Goal: Task Accomplishment & Management: Complete application form

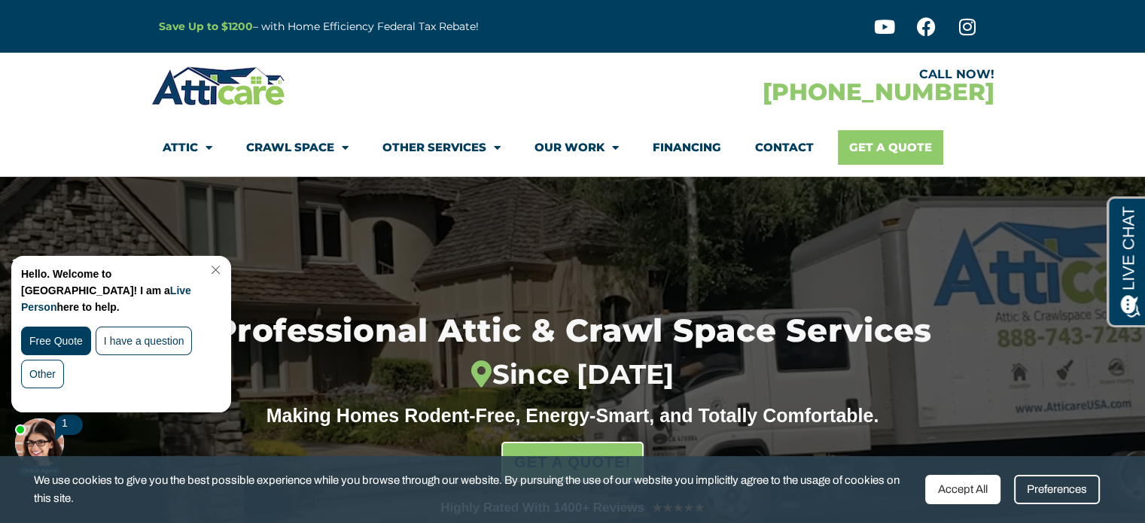
click at [876, 154] on link "Get A Quote" at bounding box center [890, 147] width 105 height 35
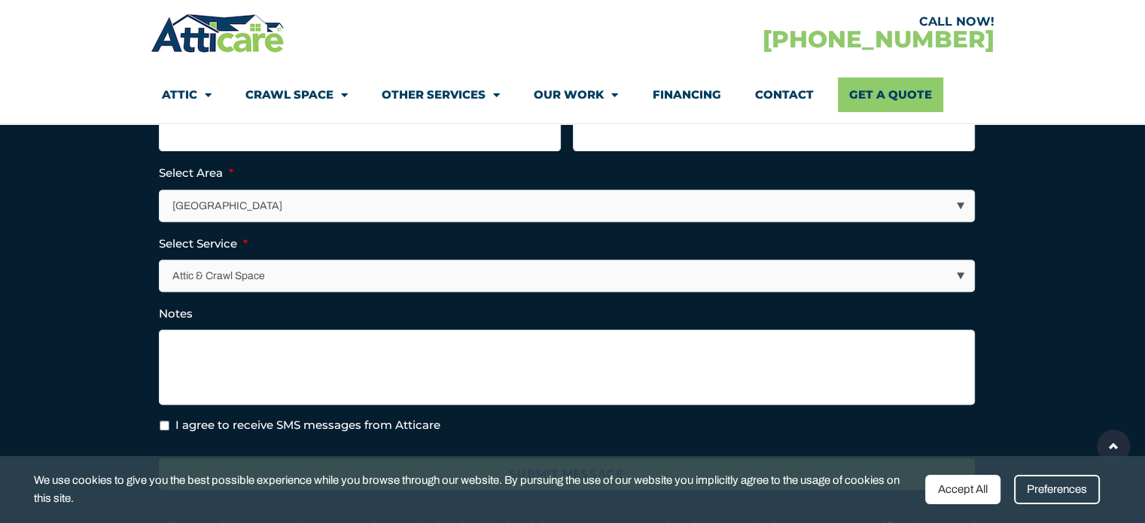
scroll to position [376, 0]
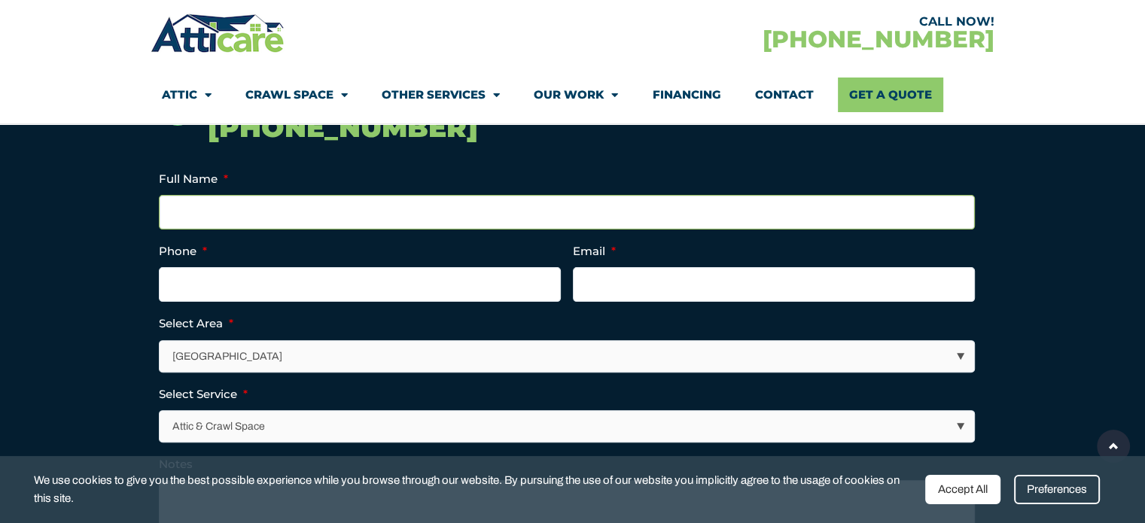
click at [443, 205] on input "Full Name *" at bounding box center [567, 212] width 816 height 35
type input "[PERSON_NAME]"
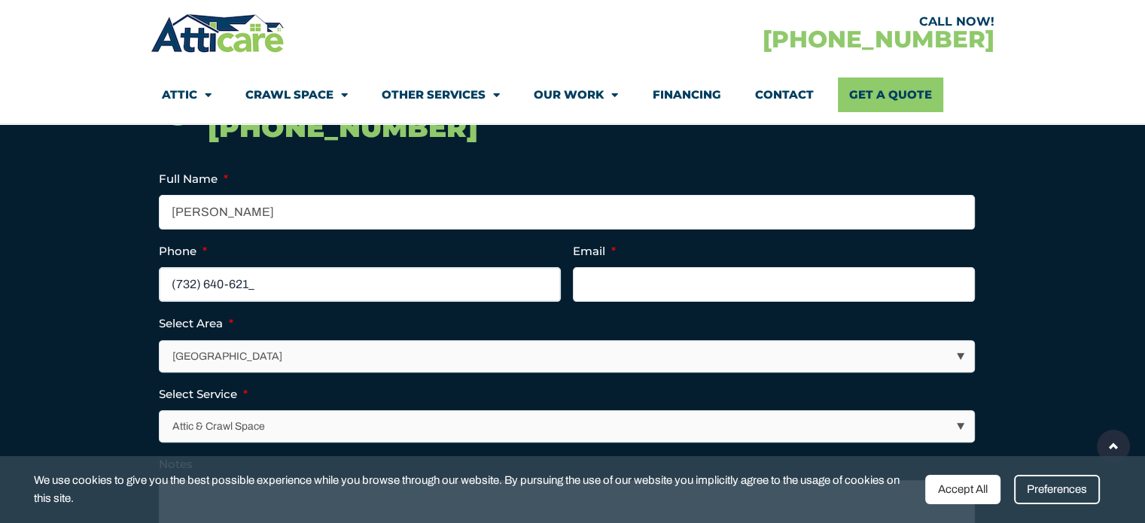
type input "[PHONE_NUMBER]"
type input "[EMAIL_ADDRESS][DOMAIN_NAME]"
click at [819, 362] on select "[GEOGRAPHIC_DATA] [GEOGRAPHIC_DATA] [US_STATE] / [US_STATE] Area Other Areas" at bounding box center [567, 356] width 814 height 31
select select "[US_STATE] / [US_STATE][GEOGRAPHIC_DATA]"
click at [160, 341] on select "[GEOGRAPHIC_DATA] [GEOGRAPHIC_DATA] [US_STATE] / [US_STATE] Area Other Areas" at bounding box center [567, 356] width 814 height 31
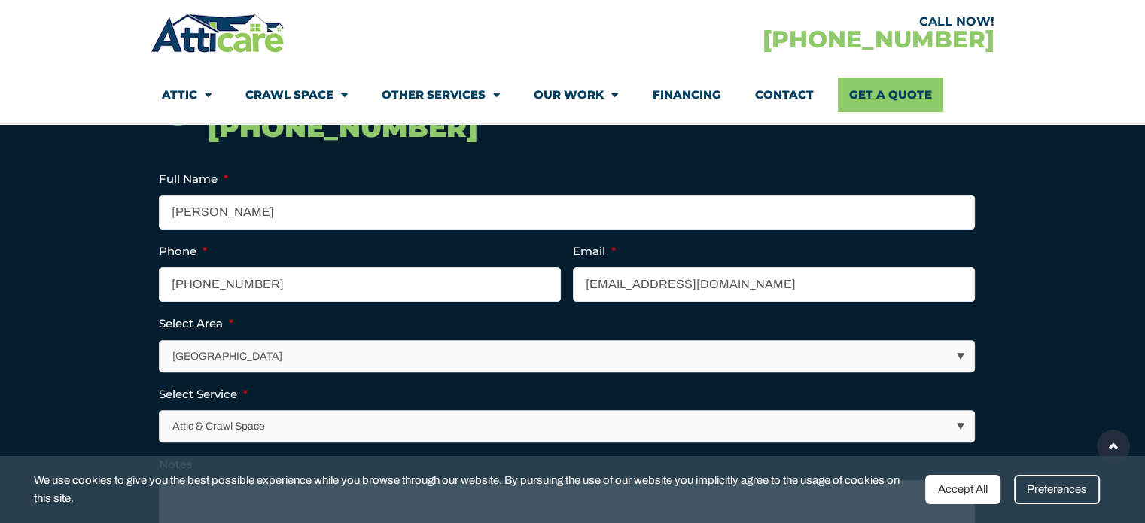
click at [460, 414] on select "Attic & Crawl Space Insulation Roofing Solar Energy Other Services" at bounding box center [567, 426] width 814 height 31
click at [160, 411] on select "Attic & Crawl Space Insulation Roofing Solar Energy Other Services" at bounding box center [567, 426] width 814 height 31
click at [1073, 301] on section "Call Now! [PHONE_NUMBER] Full Name * [PERSON_NAME] Phone * [PHONE_NUMBER] Email…" at bounding box center [572, 409] width 1145 height 778
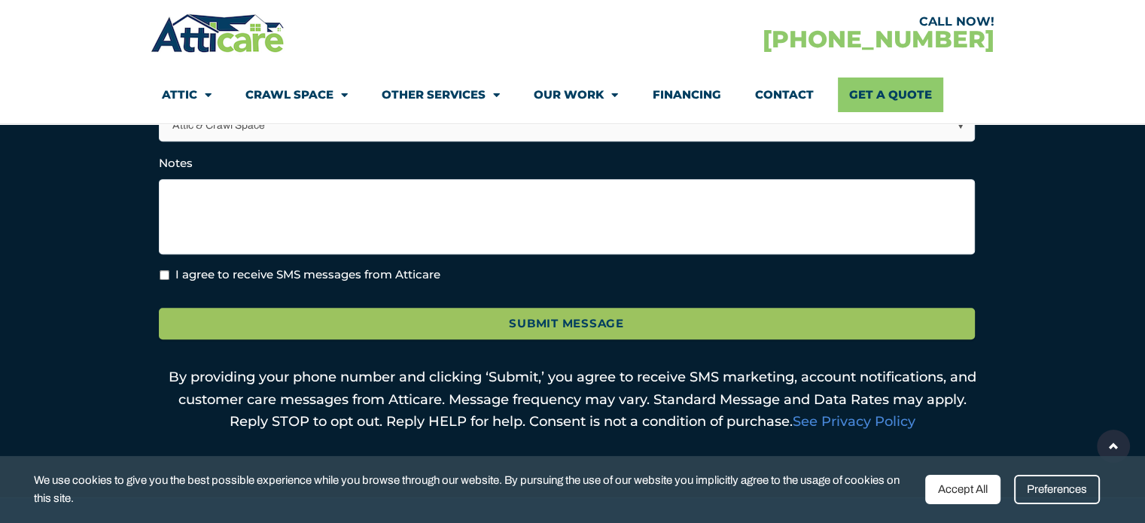
scroll to position [602, 0]
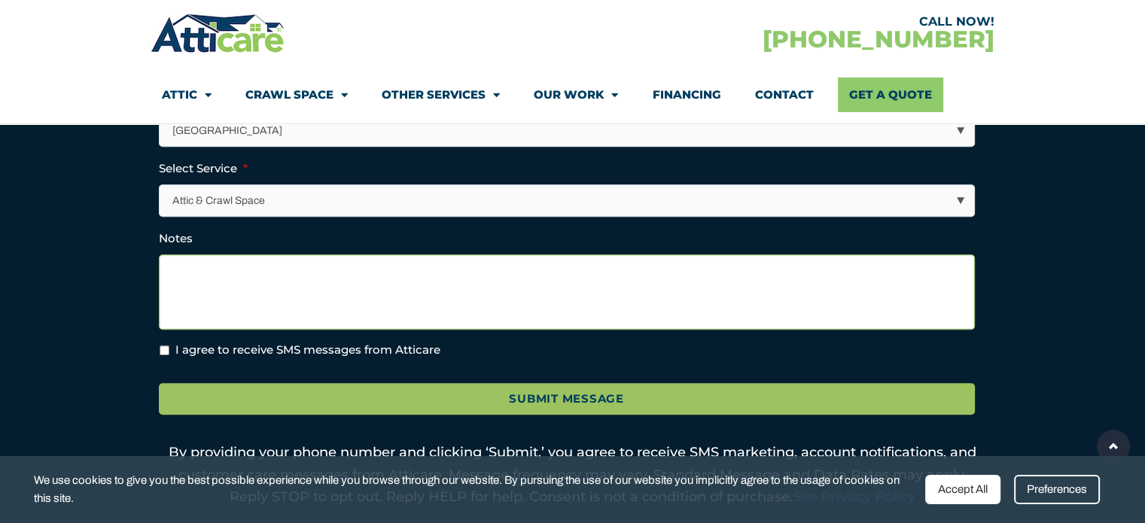
click at [275, 286] on textarea "Notes" at bounding box center [567, 291] width 816 height 75
paste textarea "Rodent Restoration:"
type textarea "Rodent Restoration:"
paste textarea "I’m reaching out regarding a squirrel issue in the attic of my home in [GEOGRAP…"
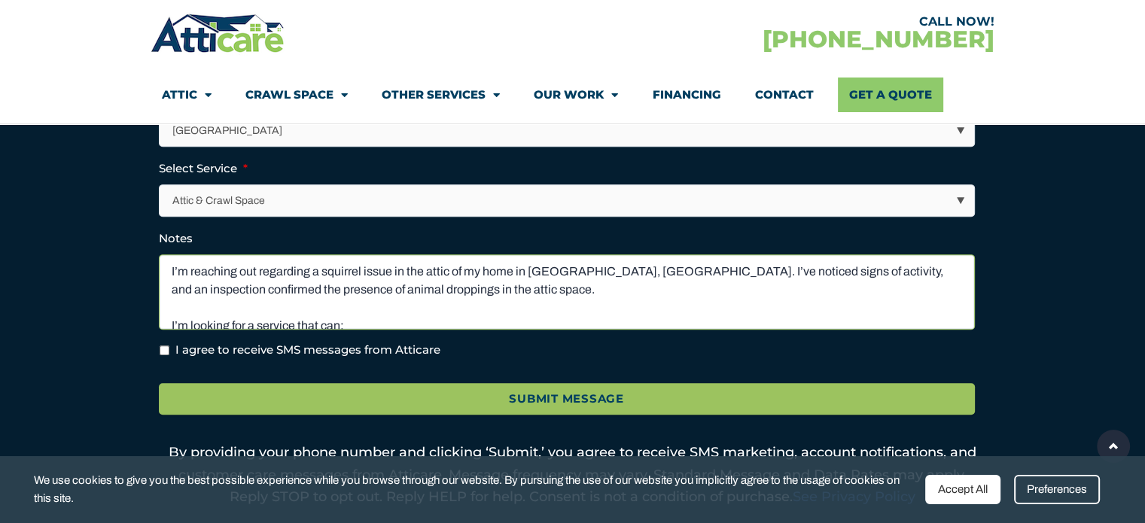
scroll to position [75, 0]
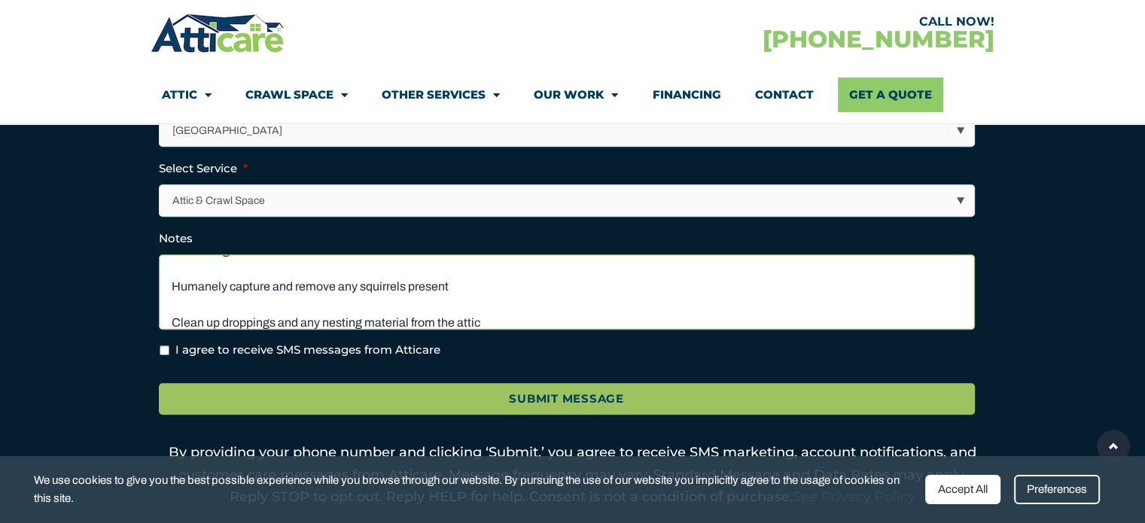
click at [276, 277] on textarea "I’m reaching out regarding a squirrel issue in the attic of my home in [GEOGRAP…" at bounding box center [567, 291] width 816 height 75
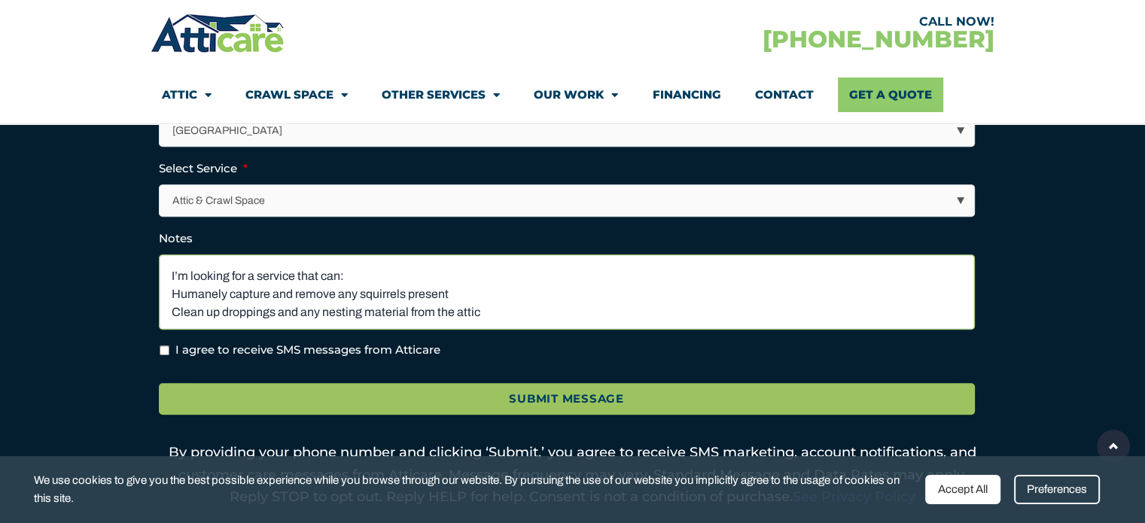
type textarea "I’m reaching out regarding a squirrel issue in the attic of my home. I’ve notic…"
click at [388, 283] on textarea "I’m reaching out regarding a squirrel issue in the attic of my home. I’ve notic…" at bounding box center [567, 291] width 816 height 75
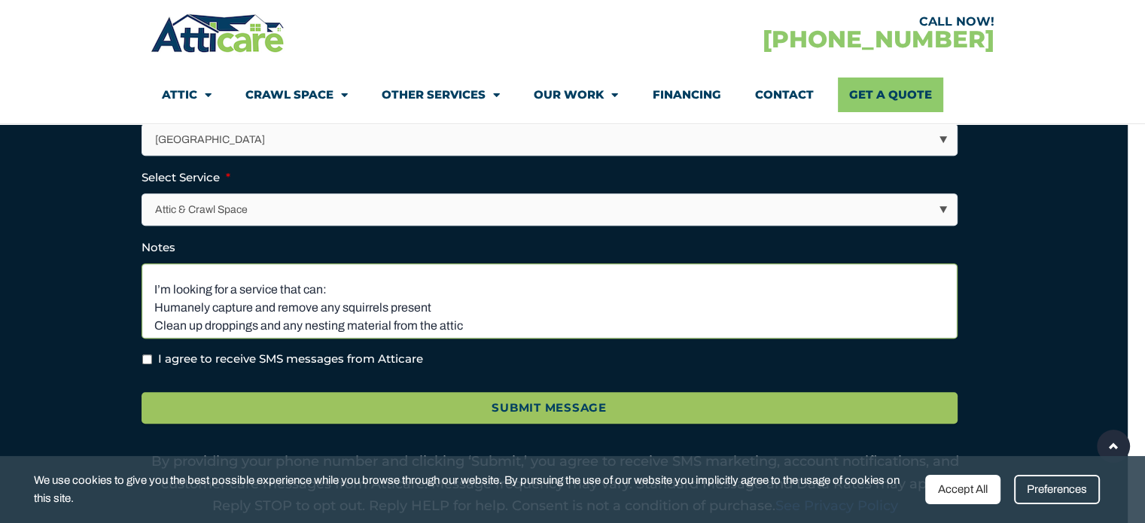
scroll to position [479, 0]
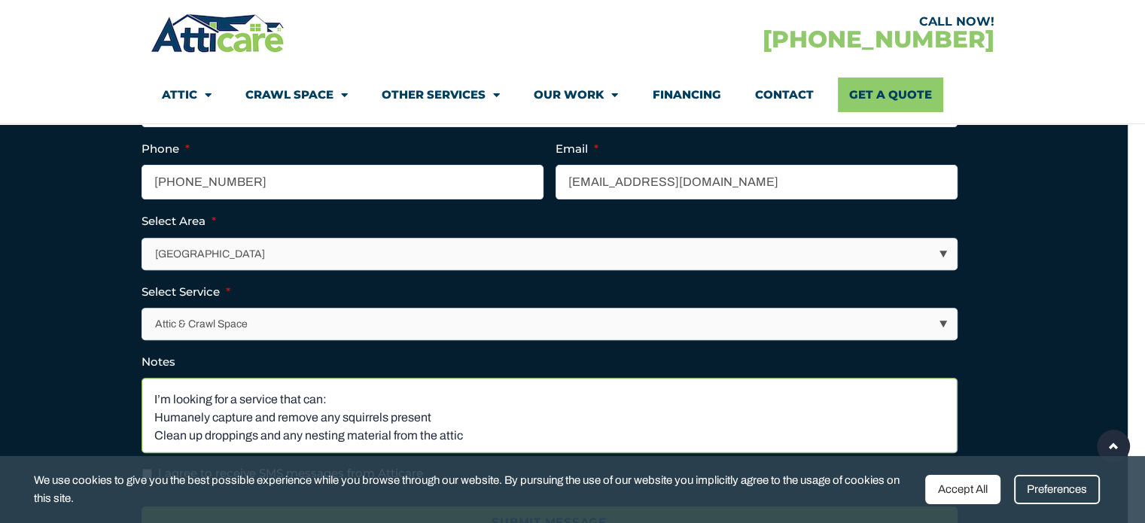
click at [287, 397] on textarea "I’m reaching out regarding a squirrel issue in the attic of my home. I’ve notic…" at bounding box center [549, 415] width 816 height 75
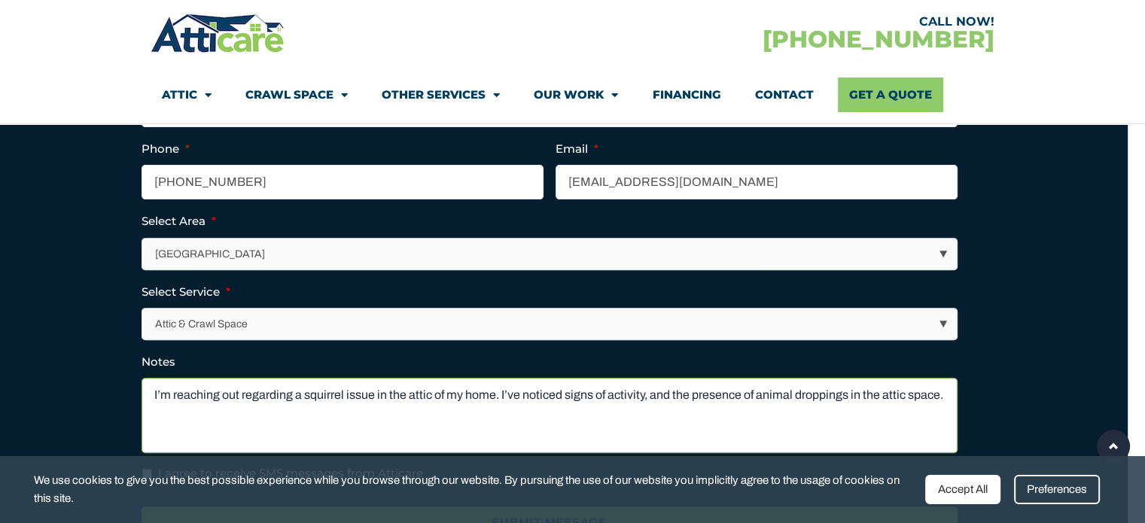
scroll to position [0, 0]
paste textarea "I’m looking for help with a squirrel issue in my attic. Specifically, I’d like …"
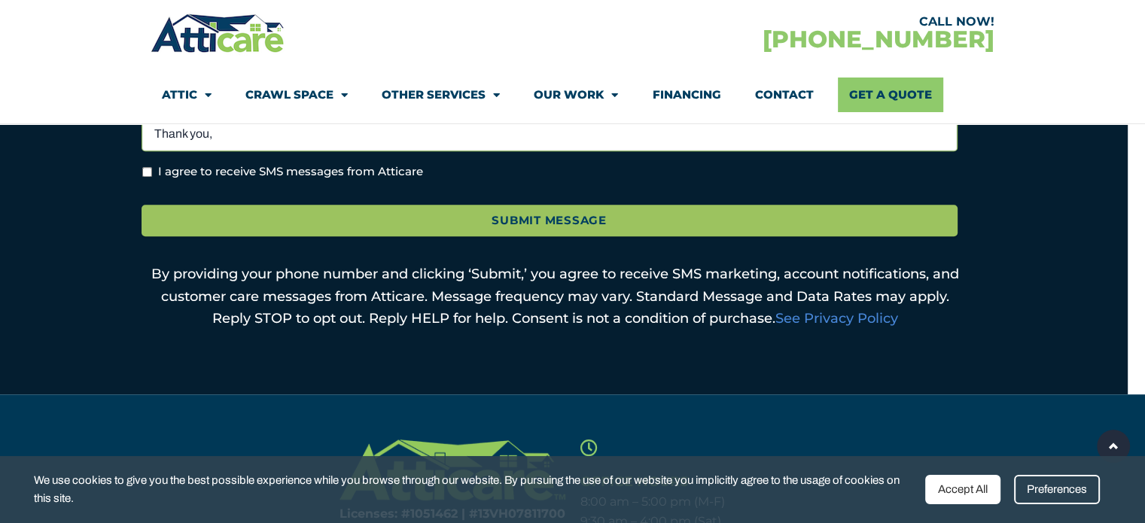
scroll to position [780, 0]
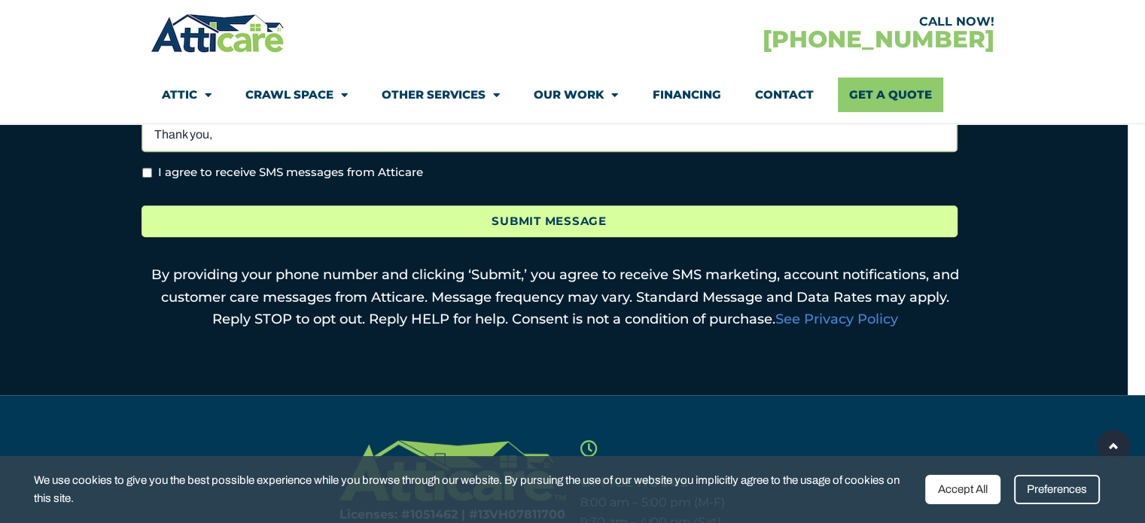
type textarea "I’m reaching out regarding a squirrel issue in the attic of my home. I’ve notic…"
click at [504, 216] on input "Submit Message" at bounding box center [549, 221] width 816 height 32
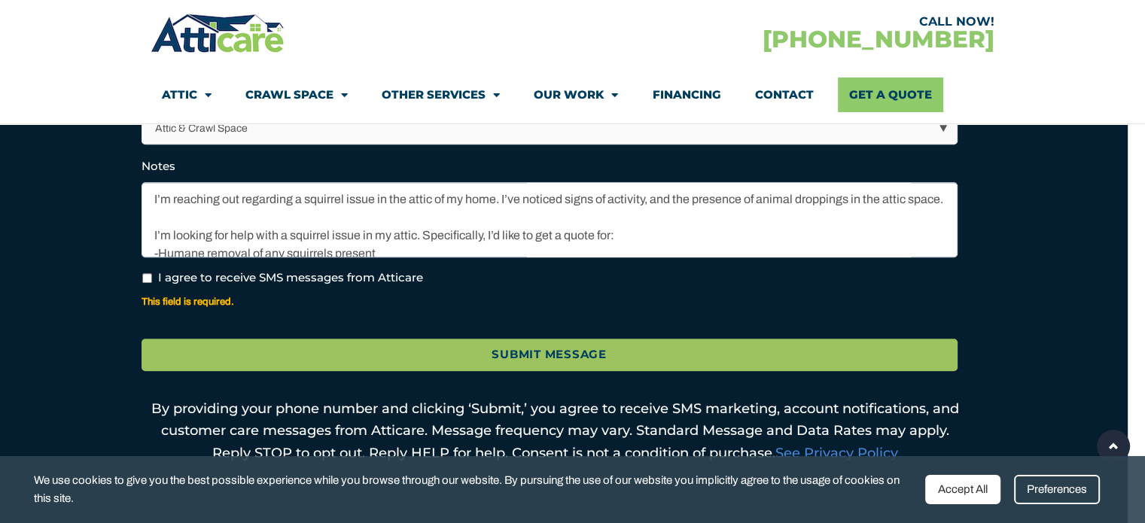
scroll to position [681, 0]
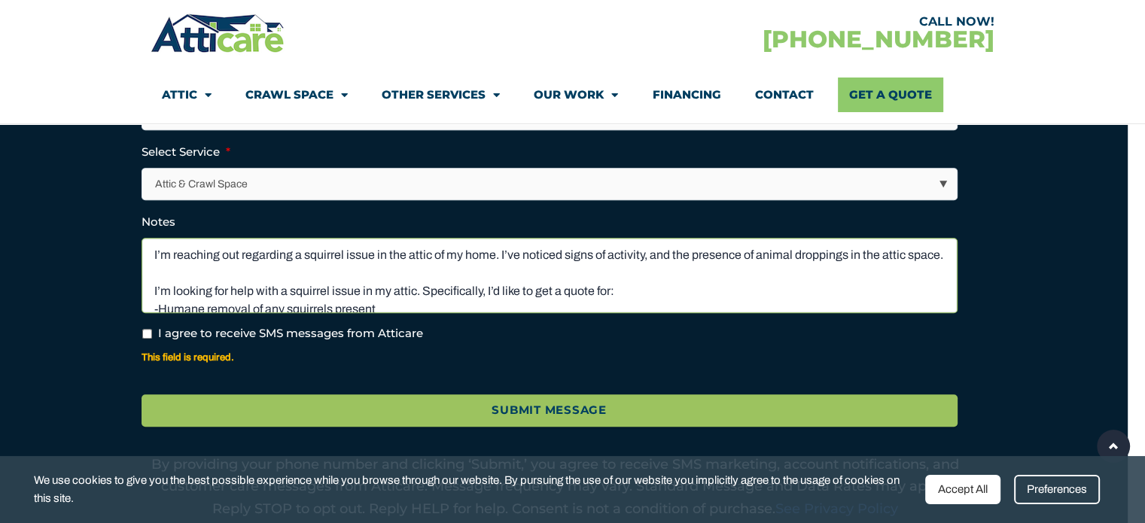
click at [506, 292] on textarea "I’m reaching out regarding a squirrel issue in the attic of my home. I’ve notic…" at bounding box center [549, 275] width 816 height 75
